Goal: Transaction & Acquisition: Purchase product/service

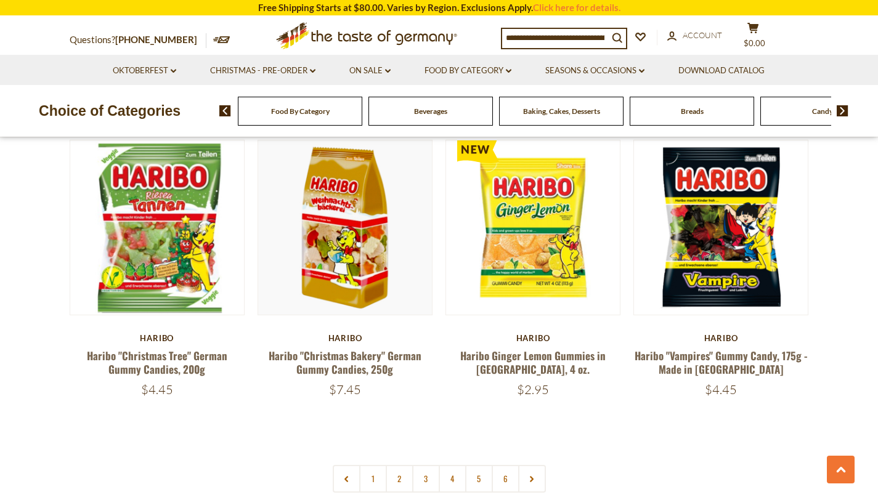
scroll to position [2578, 0]
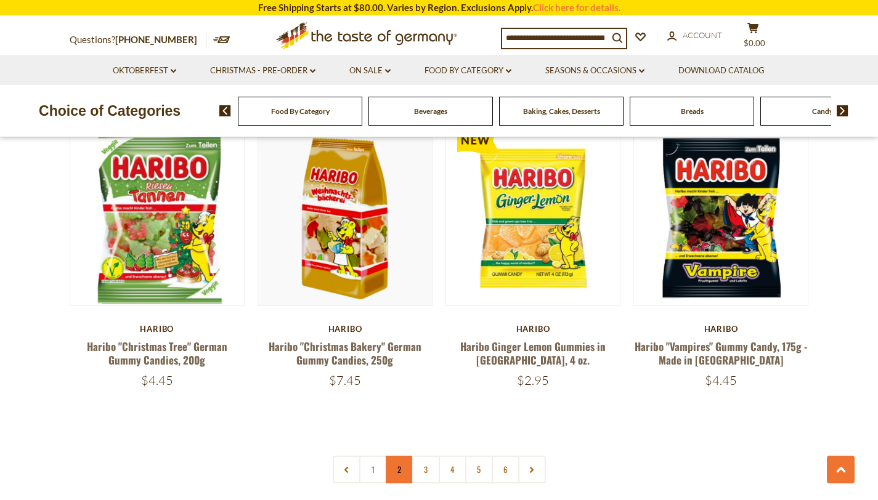
click at [404, 456] on link "2" at bounding box center [400, 470] width 28 height 28
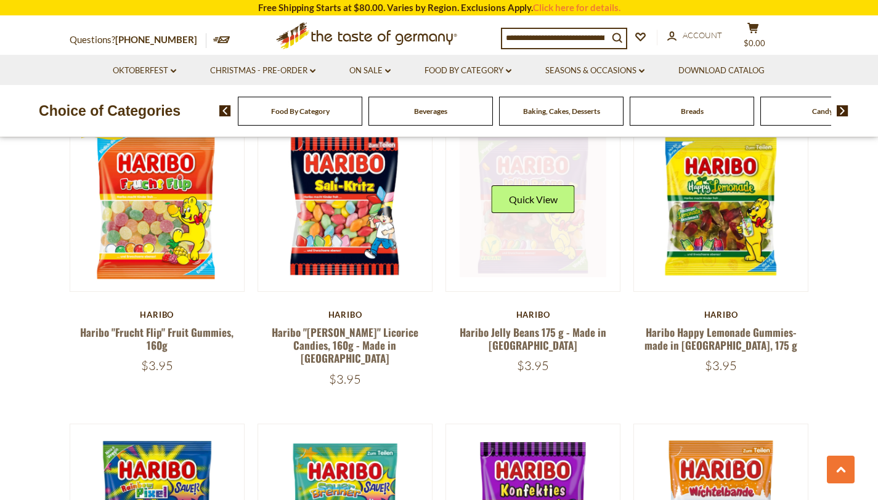
scroll to position [1851, 0]
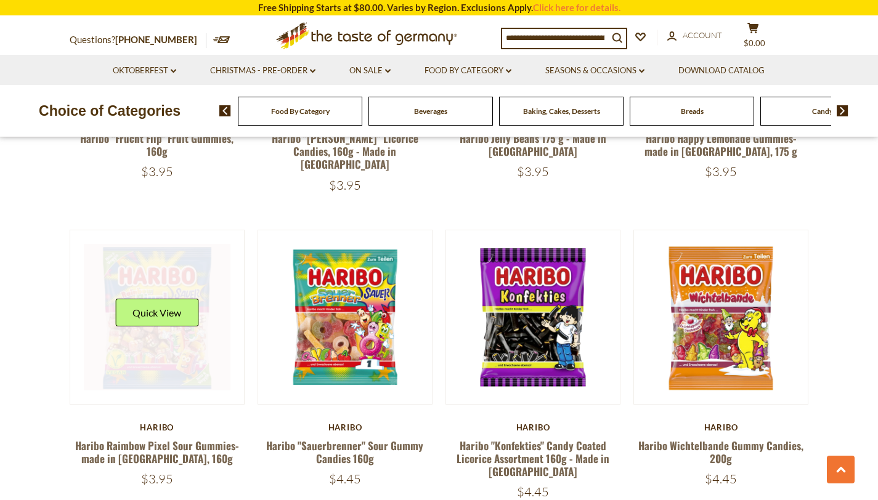
click at [169, 322] on link at bounding box center [157, 317] width 147 height 147
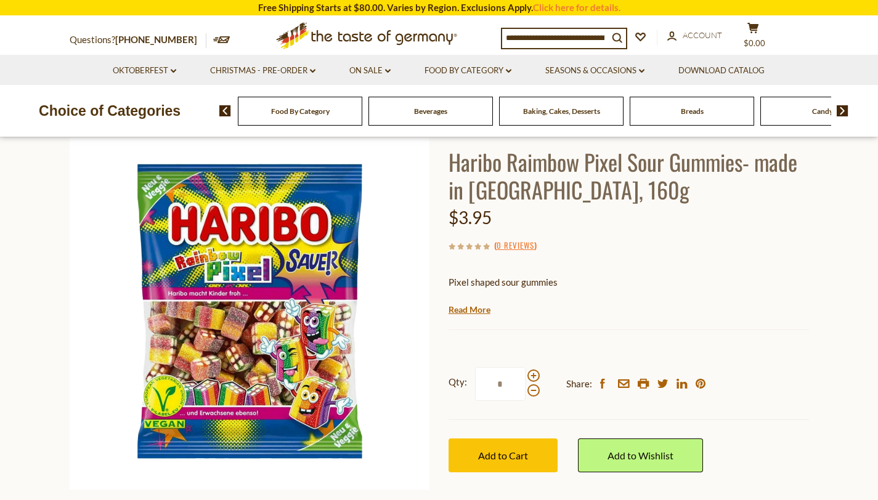
scroll to position [78, 0]
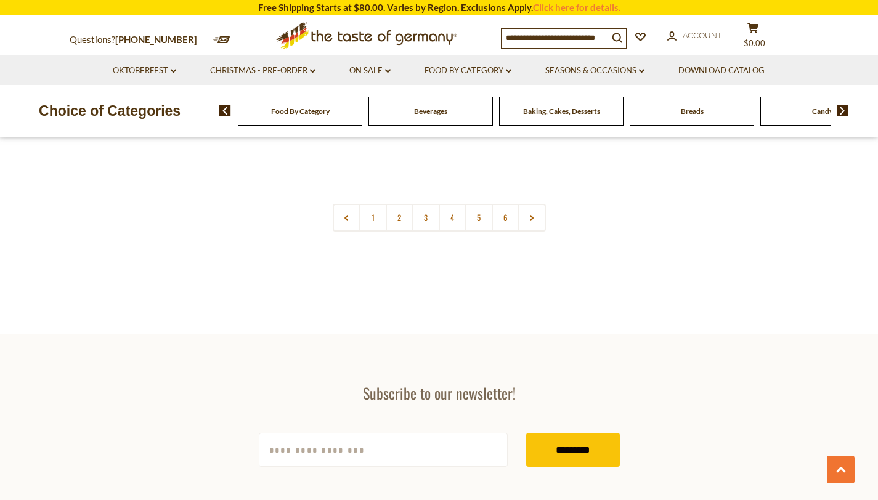
scroll to position [2832, 0]
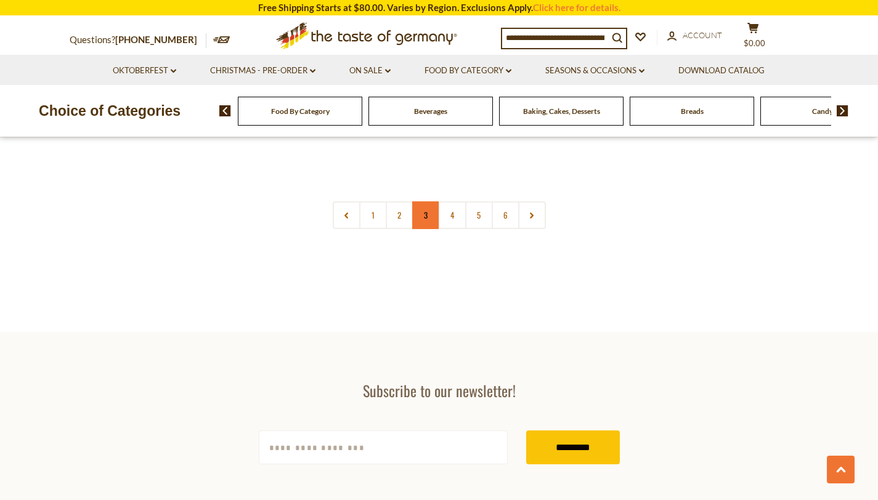
click at [426, 201] on link "3" at bounding box center [426, 215] width 28 height 28
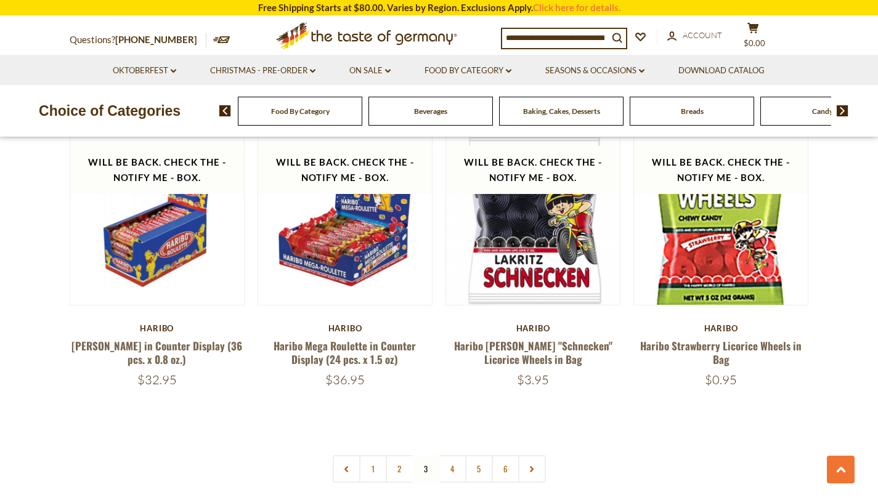
scroll to position [2579, 0]
click at [541, 455] on link at bounding box center [532, 469] width 28 height 28
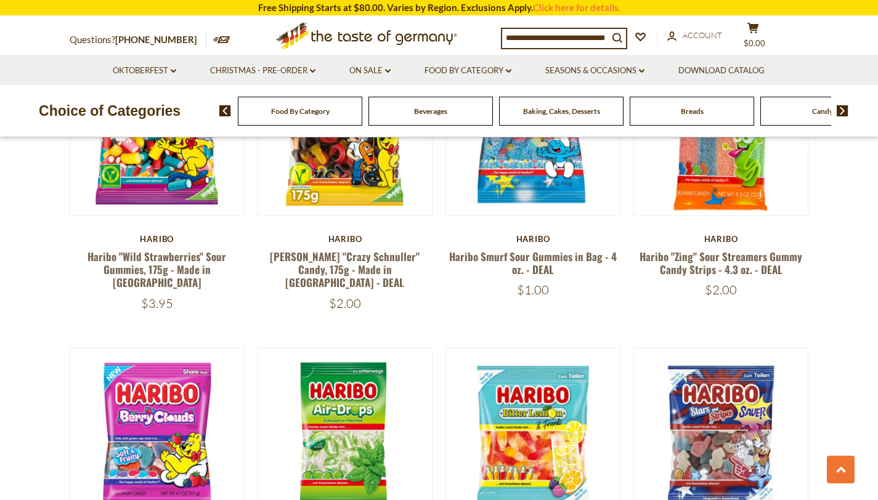
scroll to position [914, 0]
